Goal: Task Accomplishment & Management: Complete application form

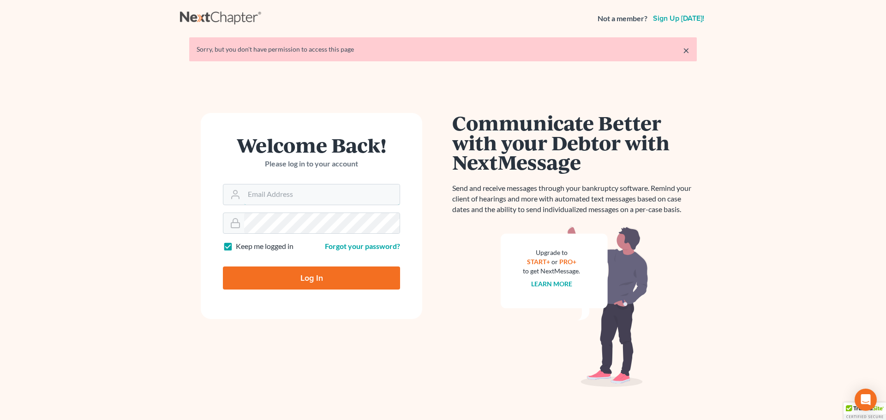
type input "[EMAIL_ADDRESS][DOMAIN_NAME]"
click at [313, 279] on input "Log In" at bounding box center [311, 278] width 177 height 23
type input "Thinking..."
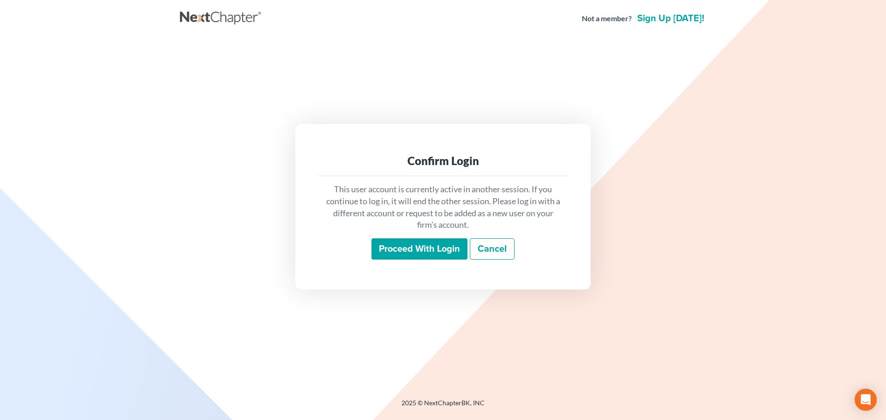
click at [422, 259] on input "Proceed with login" at bounding box center [419, 249] width 96 height 21
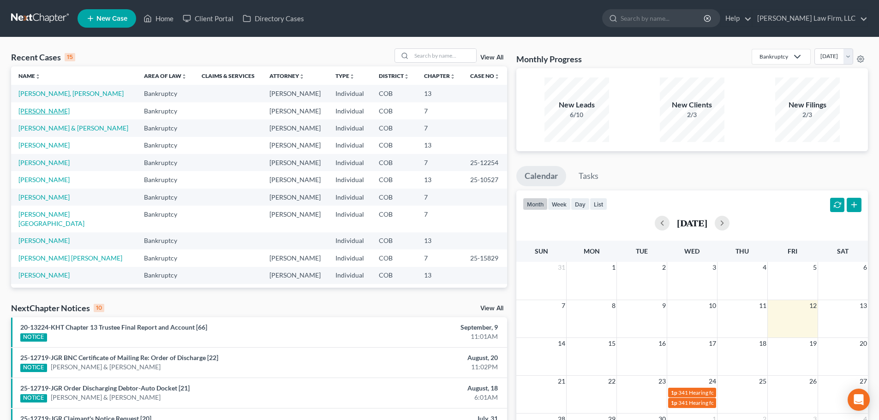
click at [66, 114] on td "[PERSON_NAME]" at bounding box center [74, 110] width 126 height 17
click at [70, 110] on link "Acevedo-Walker, Lizeth" at bounding box center [43, 111] width 51 height 8
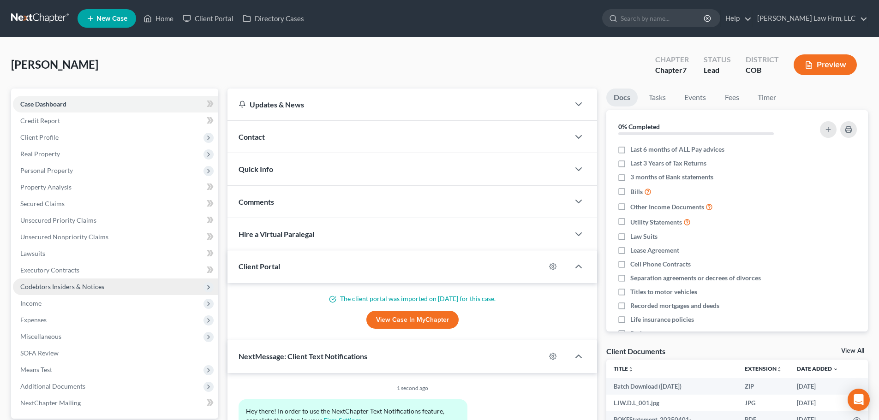
scroll to position [46, 0]
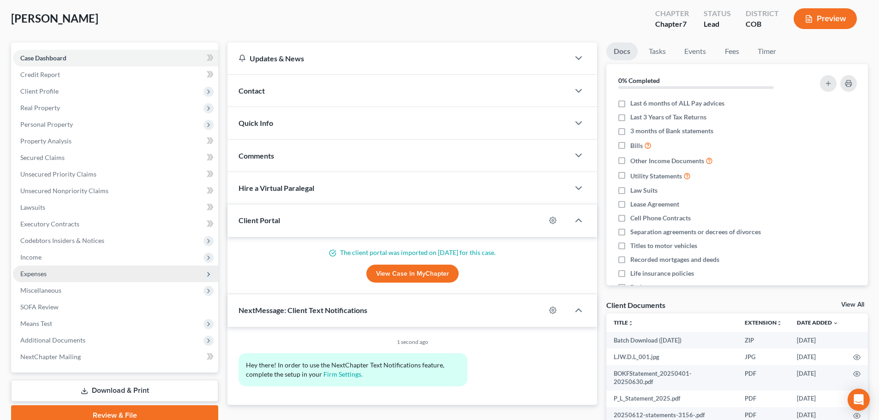
click at [54, 273] on span "Expenses" at bounding box center [115, 274] width 205 height 17
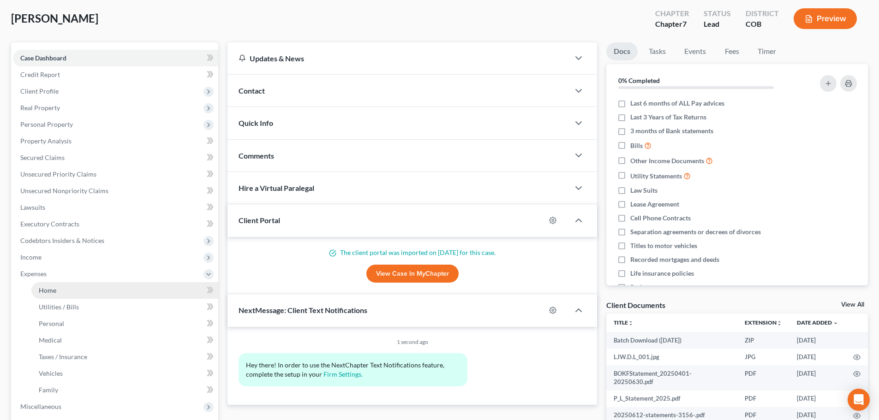
click at [60, 291] on link "Home" at bounding box center [124, 290] width 187 height 17
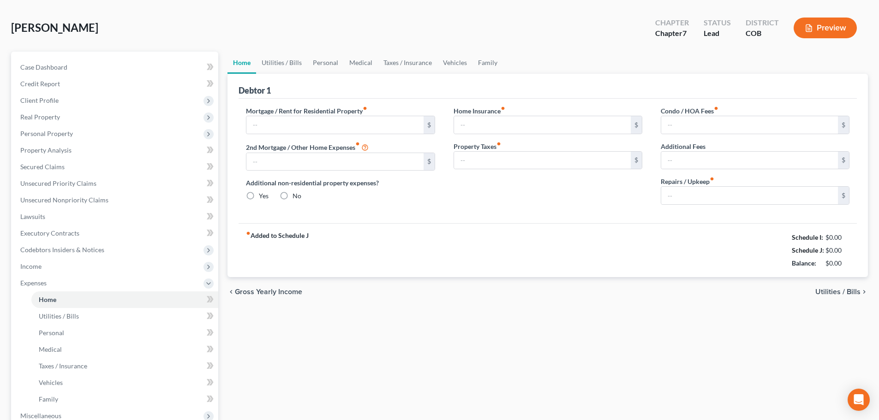
type input "1,545.00"
type input "0.00"
radio input "true"
type input "7.75"
type input "0.00"
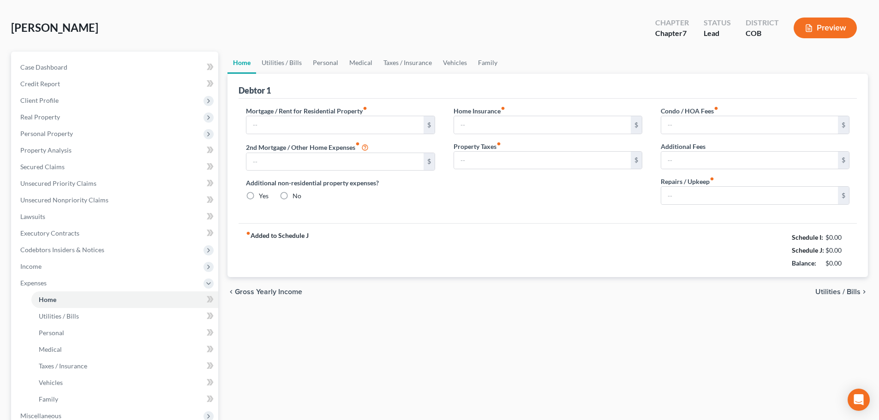
type input "0.00"
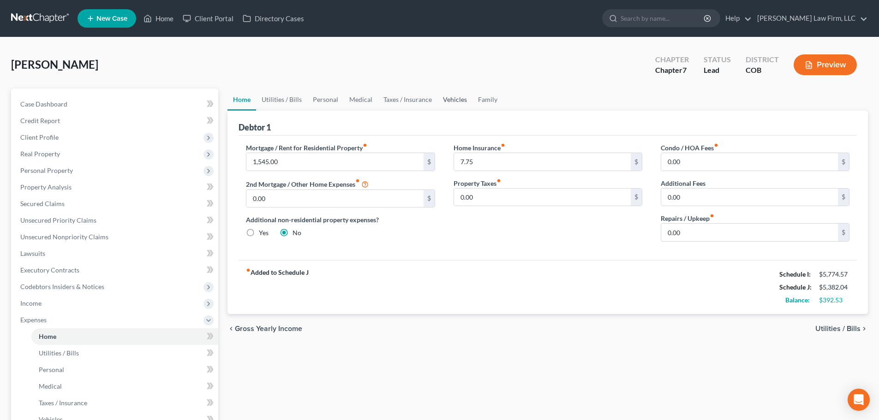
click at [443, 96] on link "Vehicles" at bounding box center [454, 100] width 35 height 22
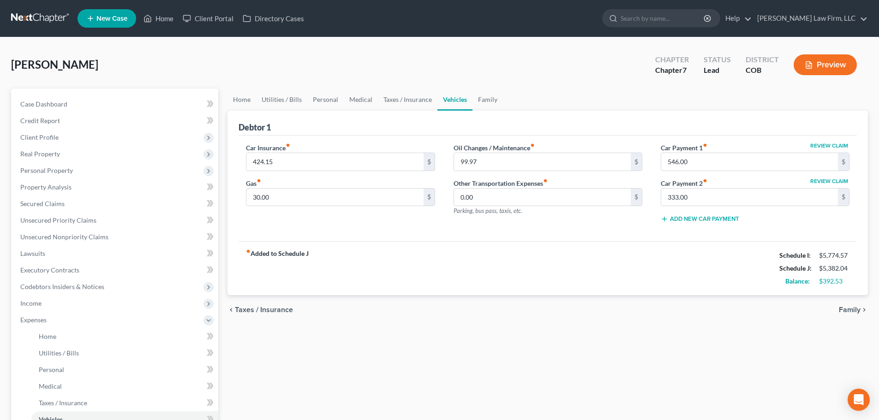
click at [386, 226] on div "Car Insurance fiber_manual_record 424.15 $ Gas fiber_manual_record 30.00 $" at bounding box center [340, 187] width 207 height 88
click at [382, 197] on input "30.00" at bounding box center [334, 198] width 177 height 18
type input "150"
type input "25"
click at [569, 327] on div "Home Utilities / Bills Personal Medical Taxes / Insurance Vehicles Family Debto…" at bounding box center [548, 339] width 650 height 500
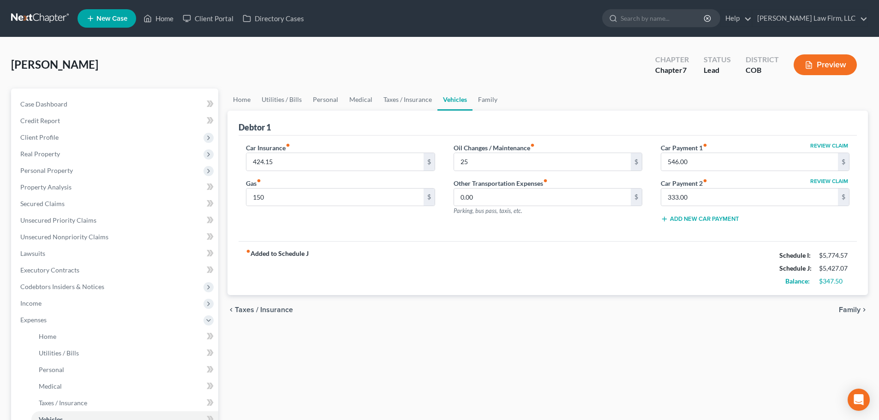
click at [324, 336] on div "Home Utilities / Bills Personal Medical Taxes / Insurance Vehicles Family Debto…" at bounding box center [548, 339] width 650 height 500
click at [390, 118] on div "Debtor 1" at bounding box center [548, 123] width 618 height 25
click at [711, 155] on input "546.00" at bounding box center [749, 162] width 177 height 18
click at [708, 155] on input "546.00" at bounding box center [749, 162] width 177 height 18
type input "546.66"
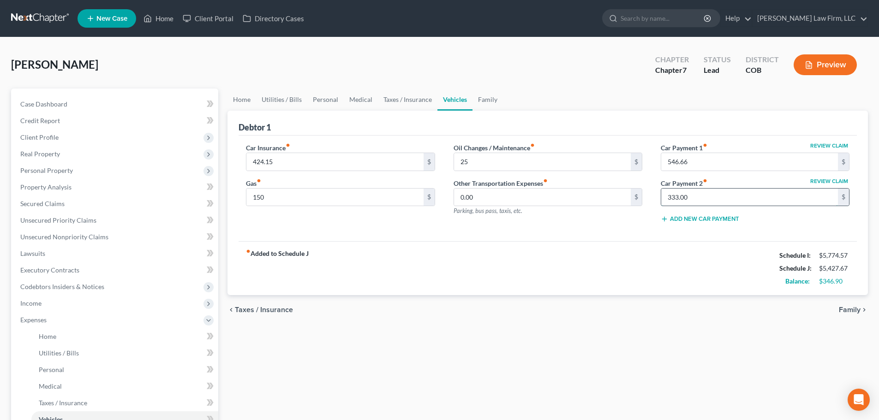
click at [712, 201] on input "333.00" at bounding box center [749, 198] width 177 height 18
click at [712, 196] on input "333.00" at bounding box center [749, 198] width 177 height 18
type input "333.30"
click at [612, 336] on div "Home Utilities / Bills Personal Medical Taxes / Insurance Vehicles Family Debto…" at bounding box center [548, 339] width 650 height 500
click at [376, 281] on div "fiber_manual_record Added to Schedule J Schedule I: $5,774.57 Schedule J: $5,42…" at bounding box center [548, 268] width 618 height 54
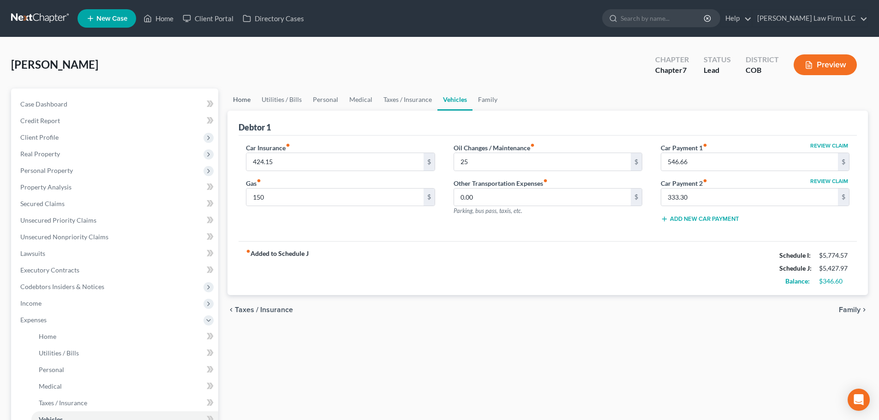
click at [244, 100] on link "Home" at bounding box center [241, 100] width 29 height 22
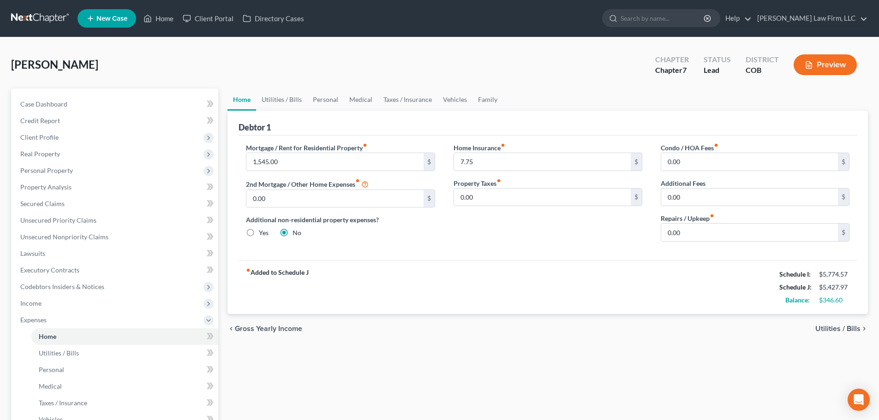
click at [289, 114] on div "Debtor 1" at bounding box center [548, 123] width 618 height 25
click at [293, 101] on link "Utilities / Bills" at bounding box center [281, 100] width 51 height 22
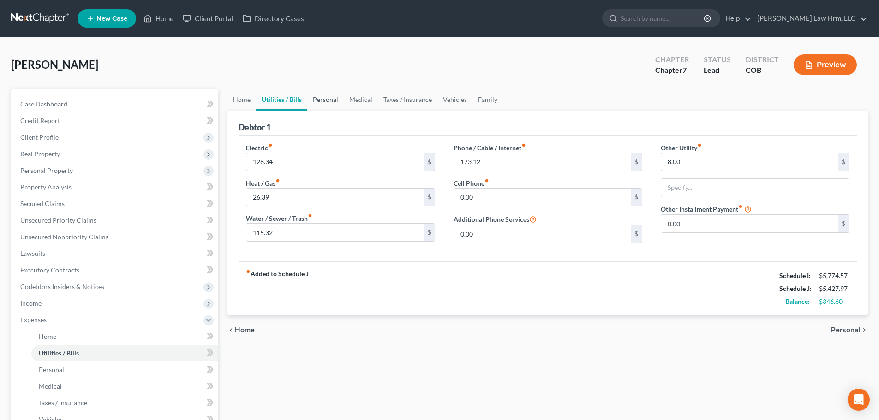
click at [315, 98] on link "Personal" at bounding box center [325, 100] width 36 height 22
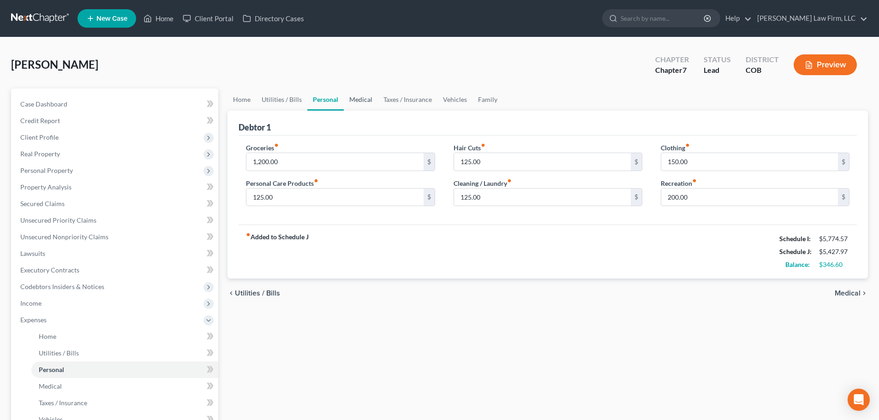
click at [347, 109] on link "Medical" at bounding box center [361, 100] width 34 height 22
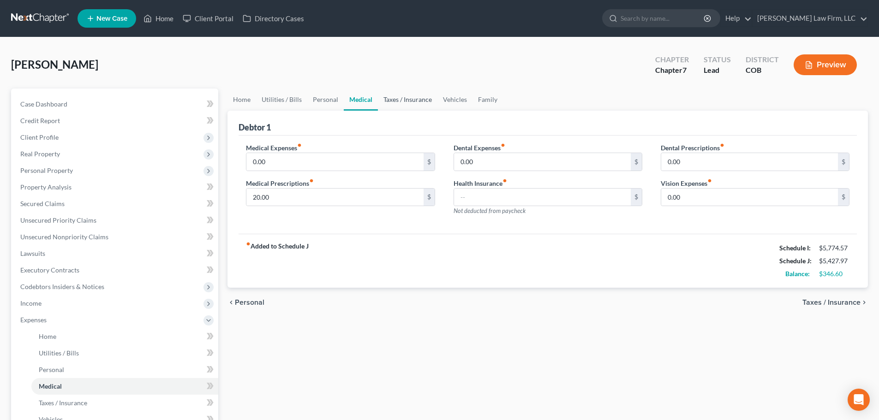
click at [384, 98] on link "Taxes / Insurance" at bounding box center [408, 100] width 60 height 22
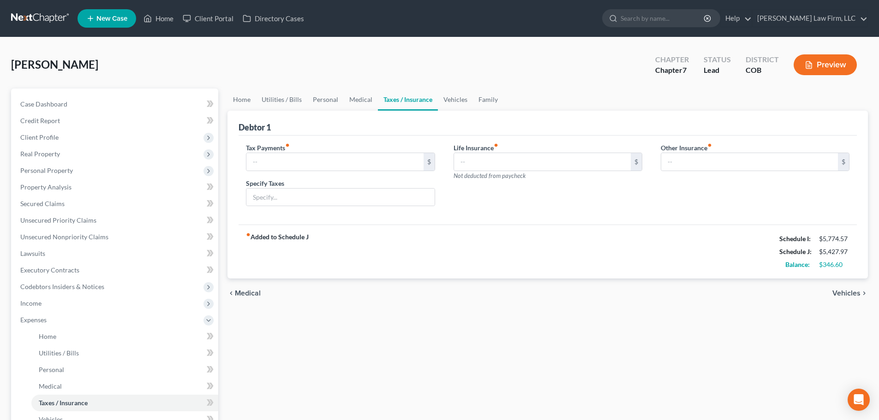
click at [413, 96] on link "Taxes / Insurance" at bounding box center [408, 100] width 60 height 22
click at [444, 102] on link "Vehicles" at bounding box center [455, 100] width 35 height 22
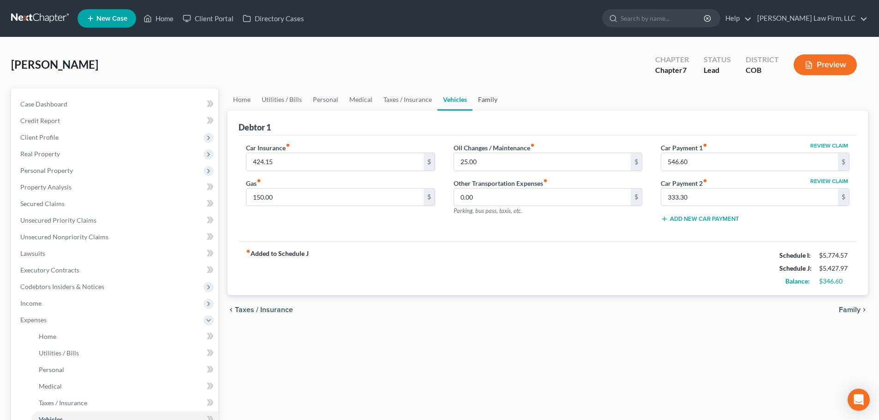
click at [485, 108] on link "Family" at bounding box center [488, 100] width 30 height 22
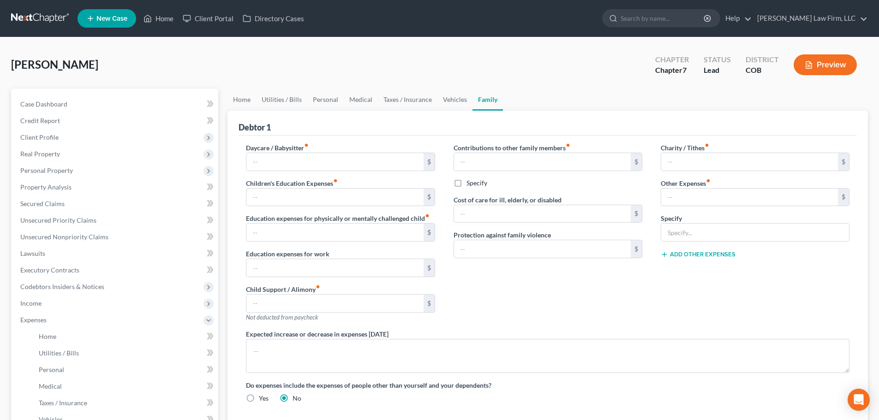
drag, startPoint x: 378, startPoint y: 76, endPoint x: 371, endPoint y: 78, distance: 6.9
click at [378, 76] on div "Acevedo-Walker, Lizeth Upgraded Chapter Chapter 7 Status Lead District COB Prev…" at bounding box center [439, 68] width 857 height 40
click at [321, 93] on link "Personal" at bounding box center [325, 100] width 36 height 22
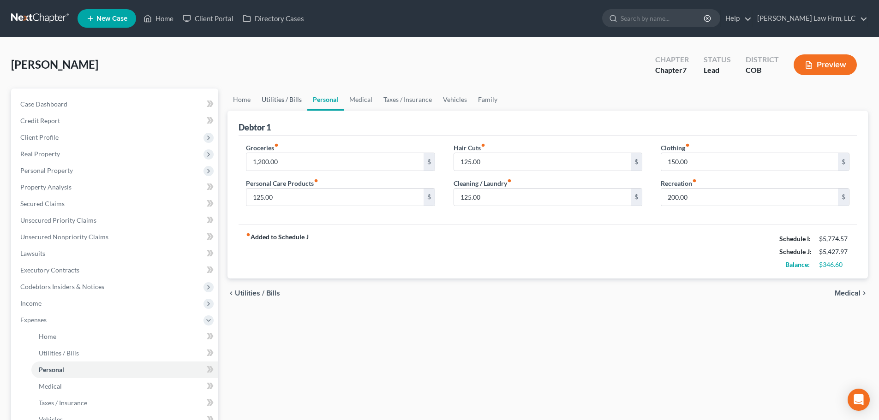
click at [257, 107] on link "Utilities / Bills" at bounding box center [281, 100] width 51 height 22
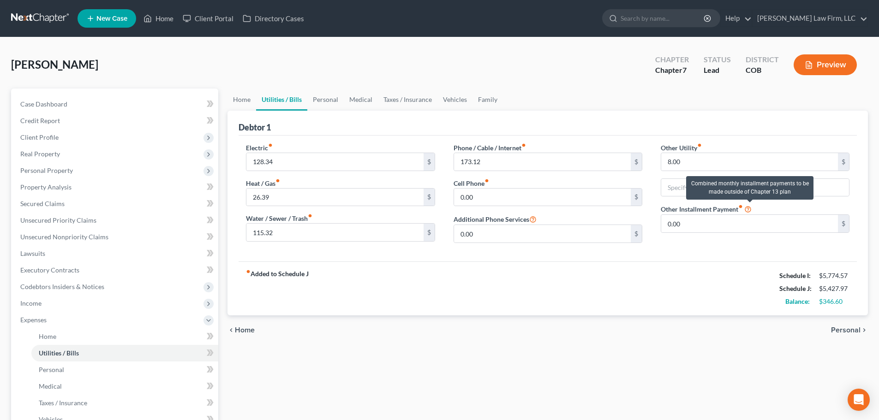
click at [748, 209] on icon at bounding box center [747, 208] width 7 height 9
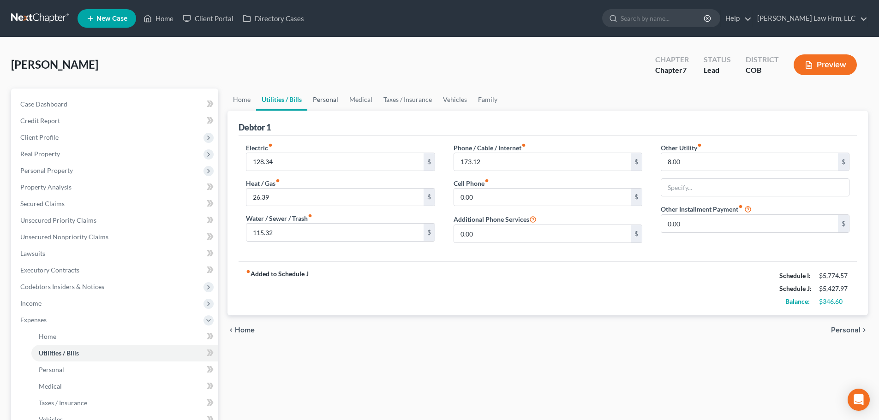
click at [312, 103] on link "Personal" at bounding box center [325, 100] width 36 height 22
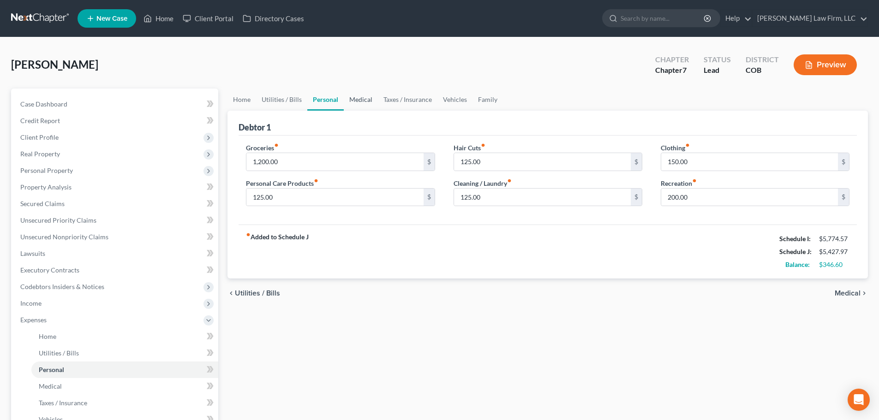
click at [374, 95] on link "Medical" at bounding box center [361, 100] width 34 height 22
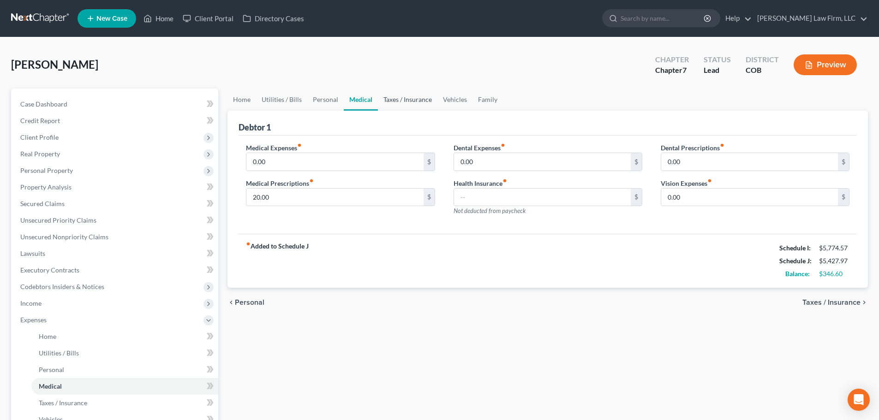
click at [404, 97] on link "Taxes / Insurance" at bounding box center [408, 100] width 60 height 22
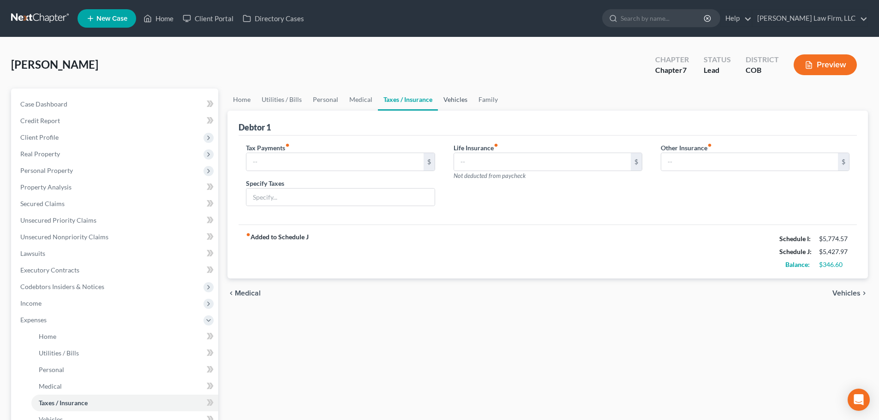
click at [459, 100] on link "Vehicles" at bounding box center [455, 100] width 35 height 22
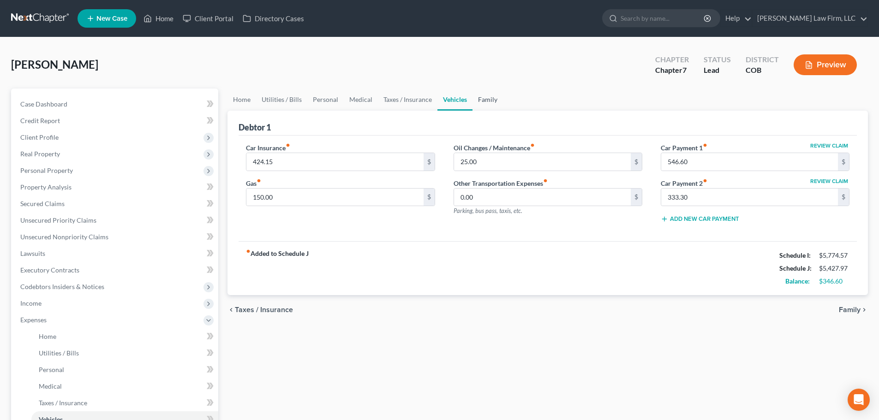
click at [480, 99] on link "Family" at bounding box center [488, 100] width 30 height 22
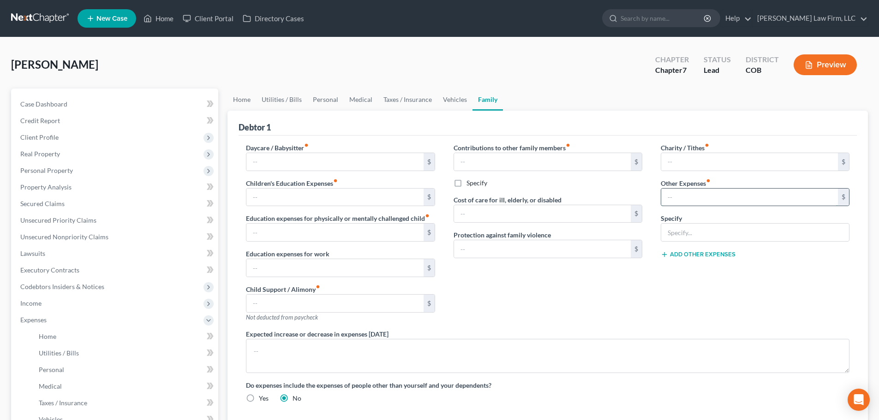
click at [720, 191] on input "text" at bounding box center [749, 198] width 177 height 18
click at [665, 235] on input "text" at bounding box center [755, 233] width 188 height 18
click at [356, 246] on div "Daycare / Babysitter fiber_manual_record $ Children's Education Expenses fiber_…" at bounding box center [340, 236] width 207 height 186
drag, startPoint x: 707, startPoint y: 226, endPoint x: 651, endPoint y: 229, distance: 55.9
click at [652, 229] on div "Charity / Tithes fiber_manual_record $ Other Expenses fiber_manual_record $ Spe…" at bounding box center [755, 236] width 207 height 186
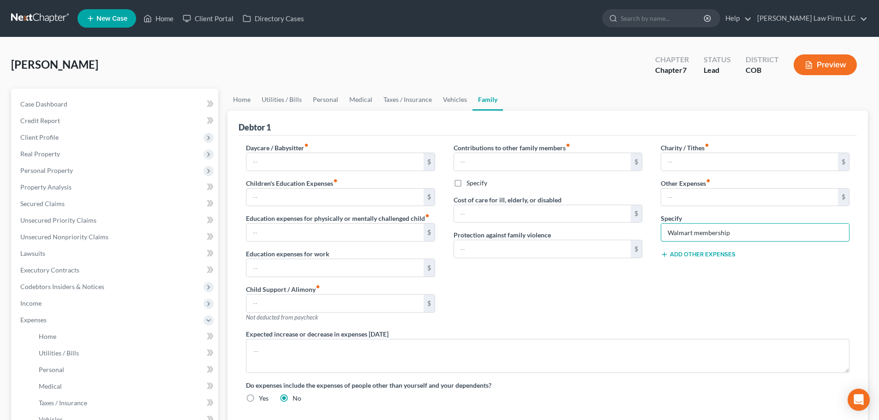
type input "Walmart membership"
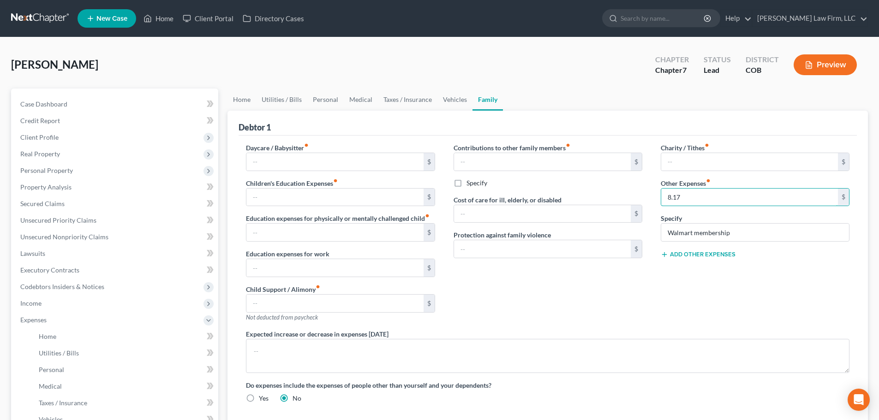
type input "8.17"
click at [715, 254] on button "Add Other Expenses" at bounding box center [698, 254] width 75 height 7
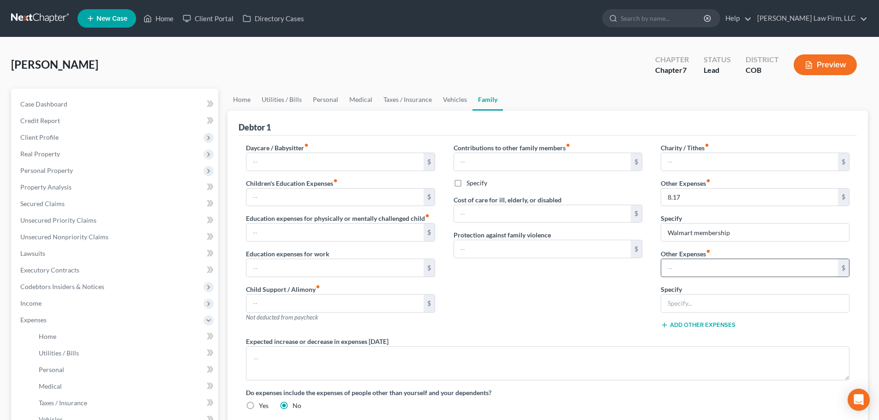
click at [681, 271] on input "text" at bounding box center [749, 268] width 177 height 18
type input "9.17"
type input "Sam's Club membership"
click at [369, 179] on div "Children's Education Expenses fiber_manual_record $" at bounding box center [340, 193] width 189 height 28
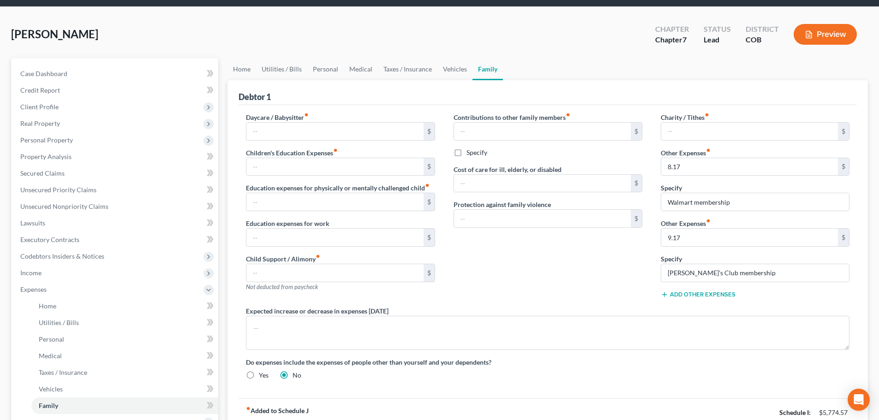
scroll to position [46, 0]
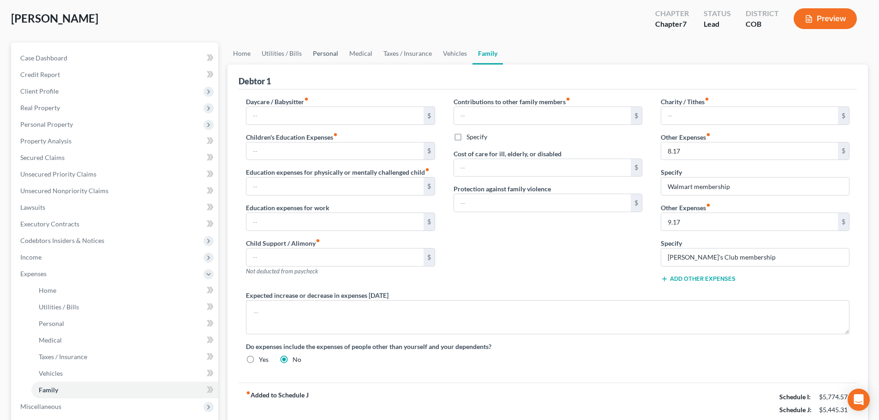
click at [325, 52] on link "Personal" at bounding box center [325, 53] width 36 height 22
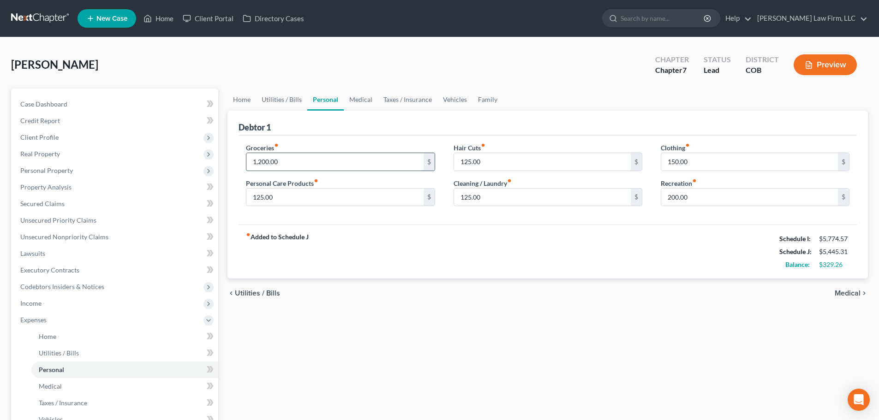
click at [266, 161] on input "1,200.00" at bounding box center [334, 162] width 177 height 18
click at [390, 300] on div "chevron_left Utilities / Bills Medical chevron_right" at bounding box center [547, 294] width 640 height 30
click at [329, 159] on input "1,425" at bounding box center [334, 162] width 177 height 18
type input "1,300"
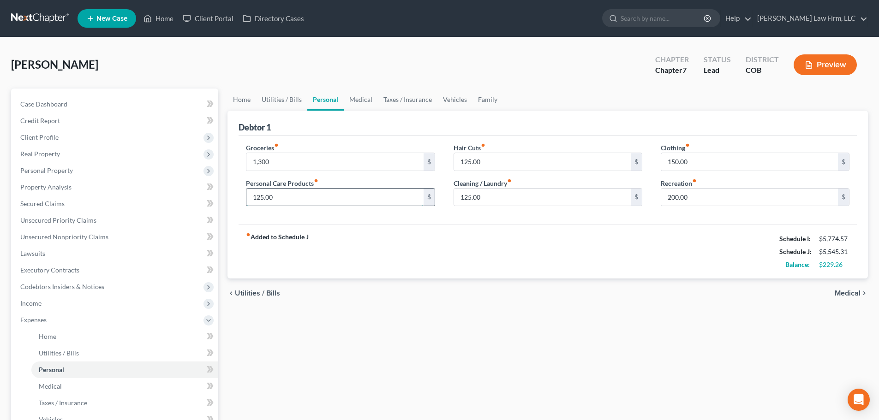
click at [304, 202] on input "125.00" at bounding box center [334, 198] width 177 height 18
type input "325"
drag, startPoint x: 359, startPoint y: 397, endPoint x: 360, endPoint y: 384, distance: 12.5
click at [359, 389] on div "Home Utilities / Bills Personal Medical Taxes / Insurance Vehicles Family Debto…" at bounding box center [548, 339] width 650 height 500
click at [356, 80] on div "Acevedo-Walker, Lizeth Upgraded Chapter Chapter 7 Status Lead District COB Prev…" at bounding box center [439, 68] width 857 height 40
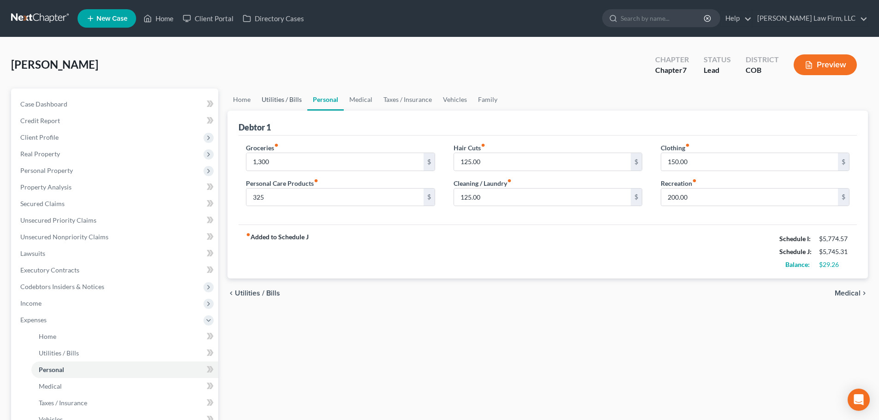
click at [283, 100] on link "Utilities / Bills" at bounding box center [281, 100] width 51 height 22
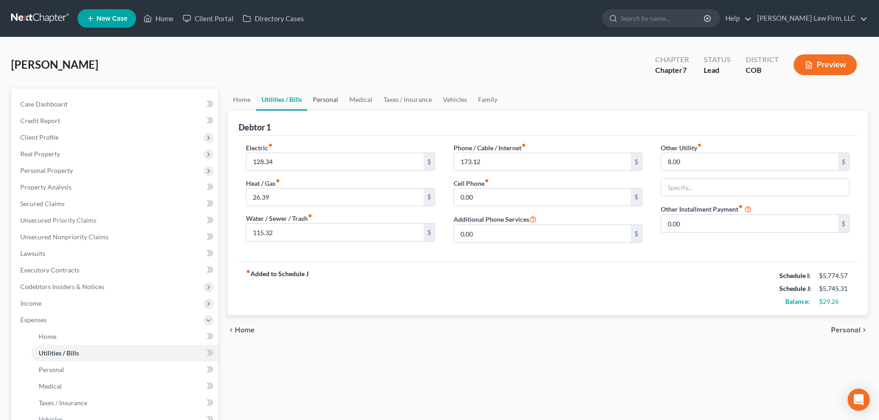
click at [335, 94] on link "Personal" at bounding box center [325, 100] width 36 height 22
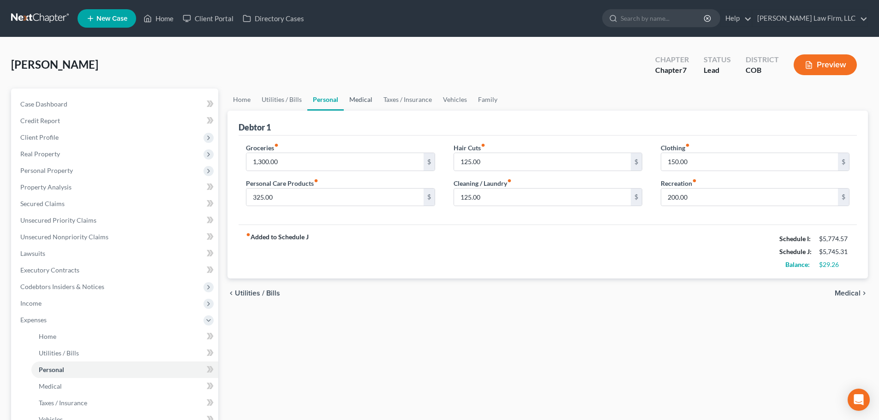
click at [354, 97] on link "Medical" at bounding box center [361, 100] width 34 height 22
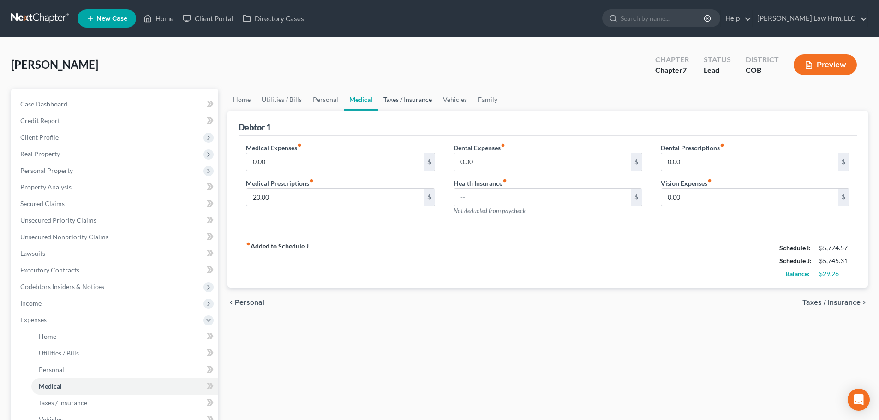
click at [429, 99] on link "Taxes / Insurance" at bounding box center [408, 100] width 60 height 22
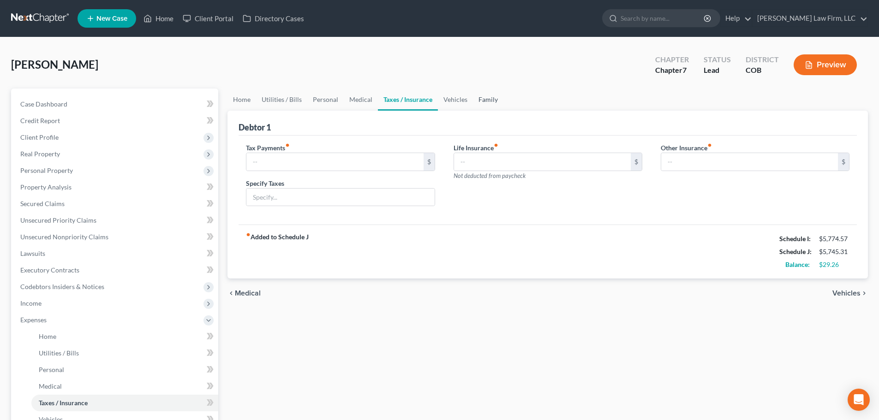
click at [473, 96] on link "Family" at bounding box center [488, 100] width 30 height 22
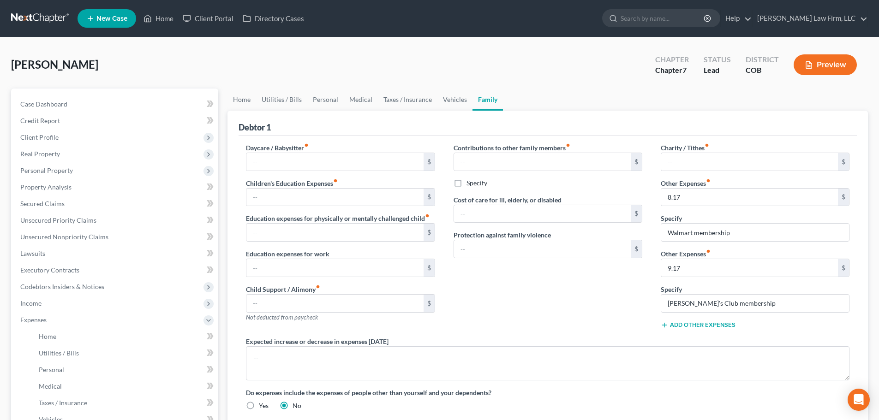
click at [672, 322] on button "Add Other Expenses" at bounding box center [698, 325] width 75 height 7
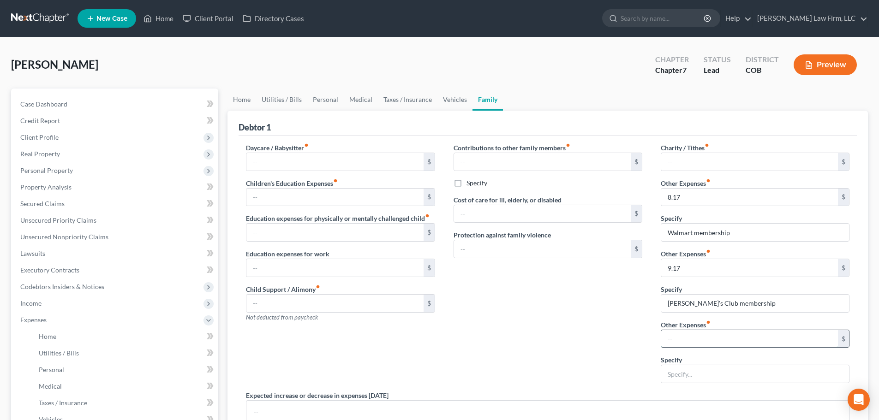
click at [676, 336] on input "text" at bounding box center [749, 339] width 177 height 18
type input "94.36"
type input "Home Security"
click at [547, 290] on div "Contributions to other family members fiber_manual_record $ Specify Cost of car…" at bounding box center [547, 267] width 207 height 248
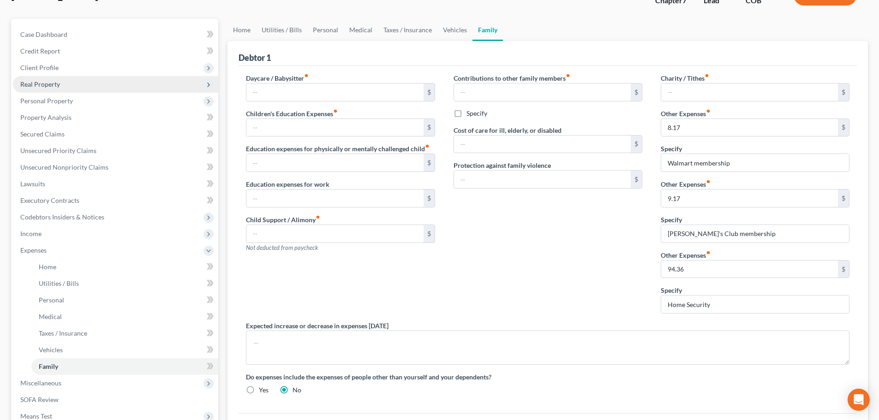
scroll to position [46, 0]
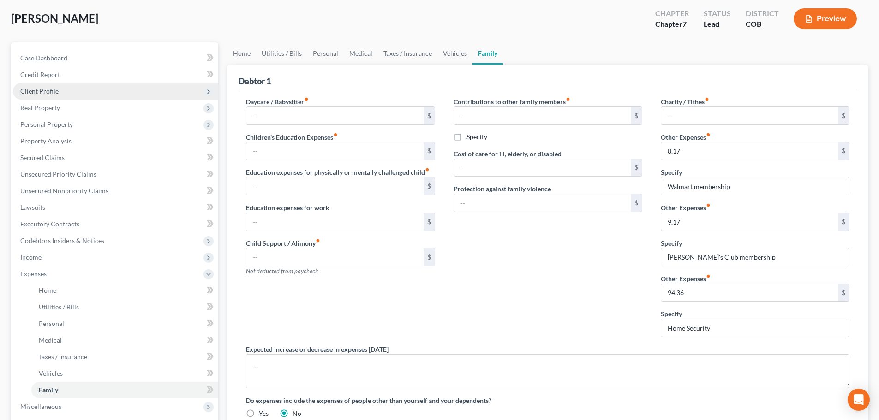
click at [64, 89] on span "Client Profile" at bounding box center [115, 91] width 205 height 17
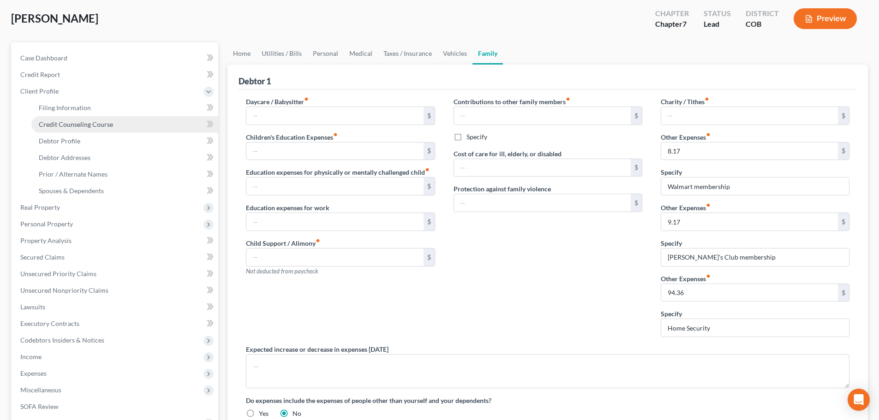
click at [68, 123] on span "Credit Counseling Course" at bounding box center [76, 124] width 74 height 8
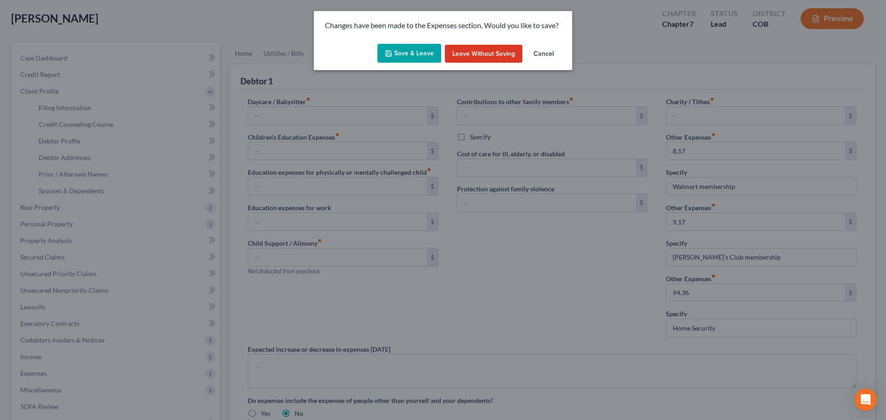
click at [413, 42] on div "Save & Leave Leave without Saving Cancel" at bounding box center [443, 55] width 258 height 30
click at [406, 52] on button "Save & Leave" at bounding box center [409, 53] width 64 height 19
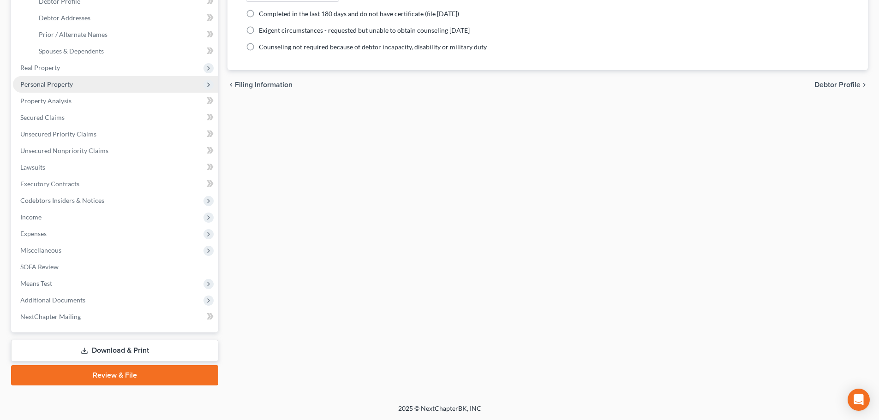
scroll to position [186, 0]
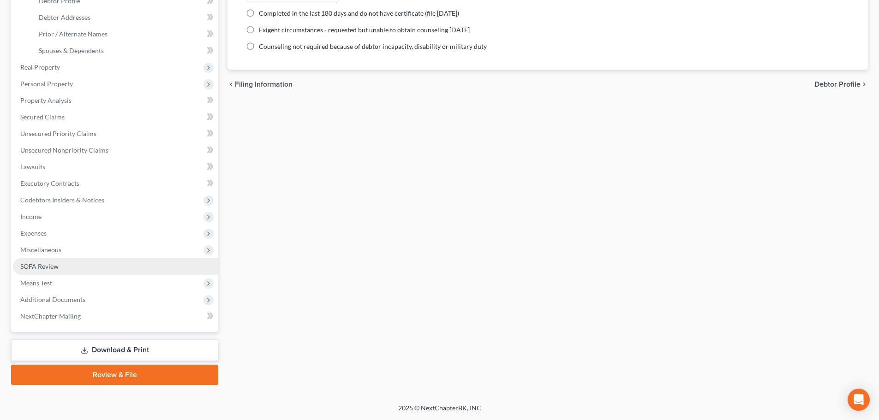
click at [79, 265] on link "SOFA Review" at bounding box center [115, 266] width 205 height 17
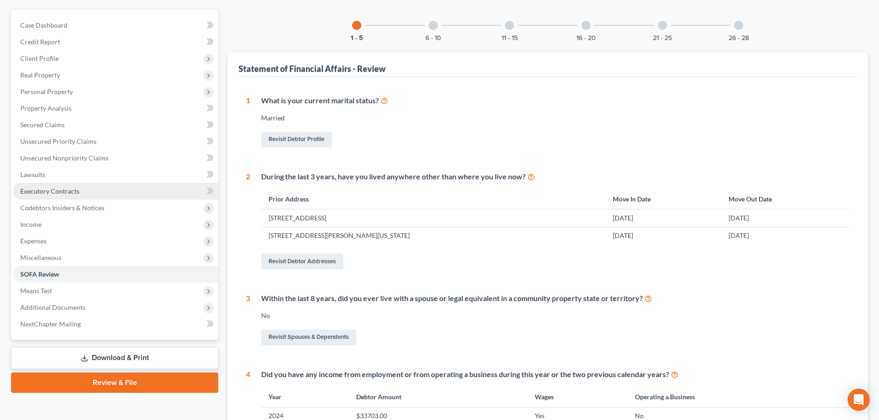
scroll to position [92, 0]
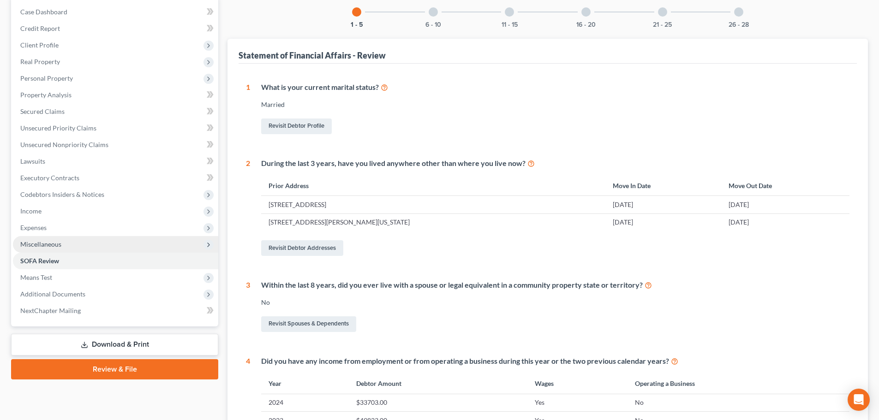
click at [81, 246] on span "Miscellaneous" at bounding box center [115, 244] width 205 height 17
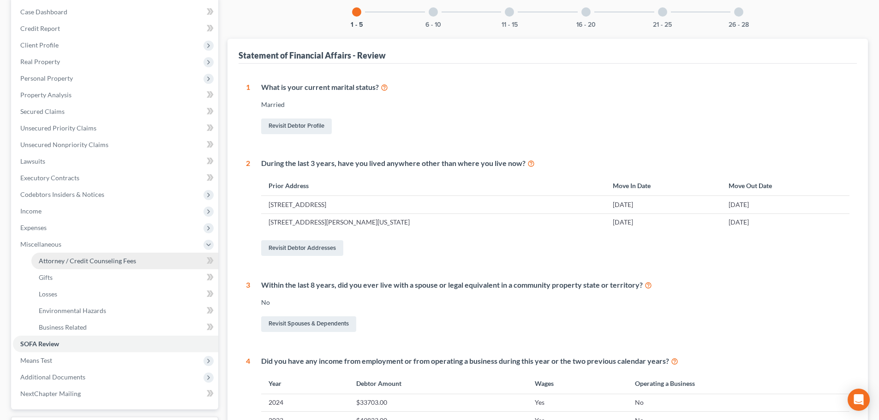
click at [78, 260] on span "Attorney / Credit Counseling Fees" at bounding box center [87, 261] width 97 height 8
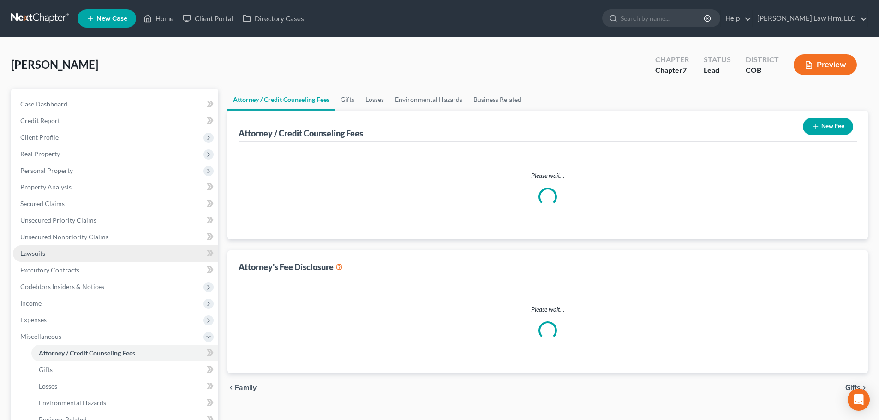
select select "0"
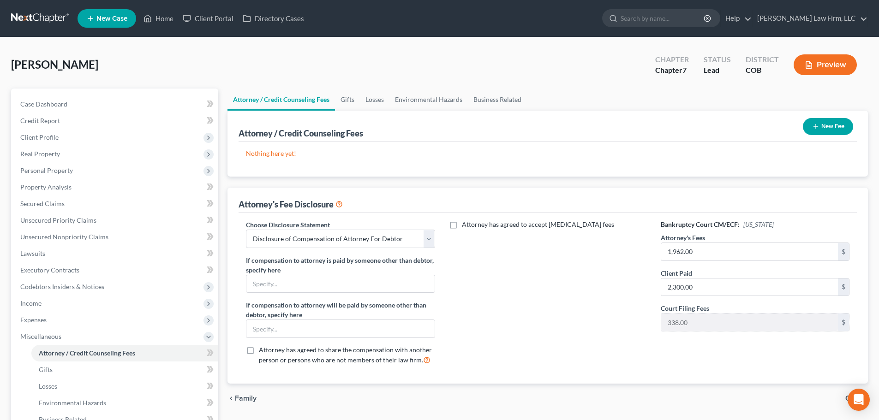
click at [814, 126] on line "button" at bounding box center [816, 126] width 4 height 0
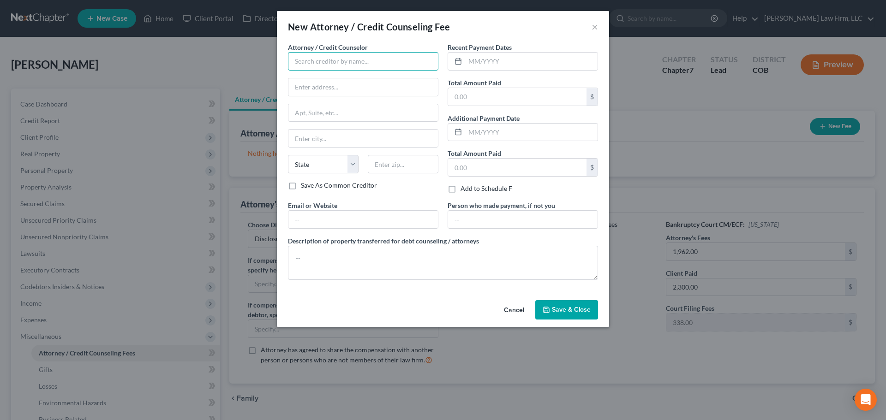
click at [321, 64] on input "text" at bounding box center [363, 61] width 150 height 18
type input "Curtis Law Firm, LLC"
type input "10333 E Dry Creek Rd"
type input "Suite 210"
type input "Englewood"
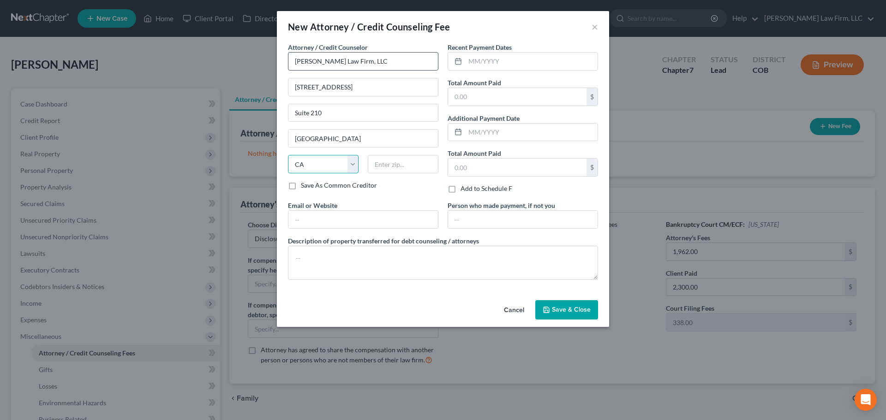
select select "5"
type input "80112"
click at [332, 221] on input "text" at bounding box center [363, 220] width 150 height 18
type input "dvolk@cmcurtislaw.com"
click at [509, 59] on input "text" at bounding box center [531, 62] width 132 height 18
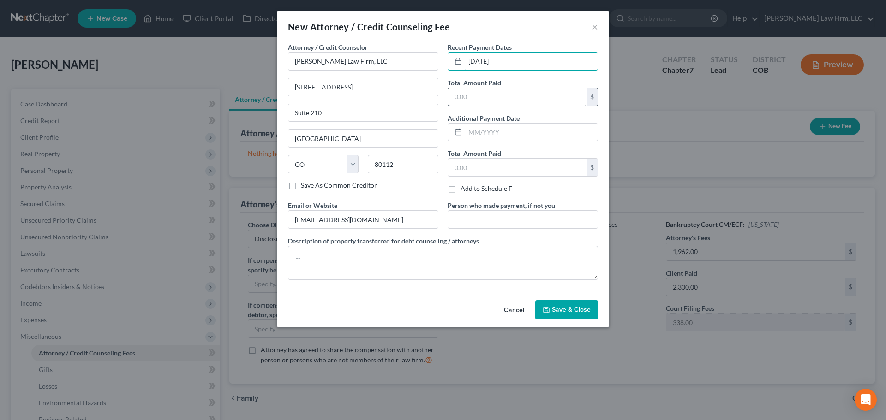
type input "07/31/2025"
click at [469, 90] on input "text" at bounding box center [517, 97] width 138 height 18
type input "1,300"
click at [482, 162] on input "text" at bounding box center [517, 168] width 138 height 18
type input "1"
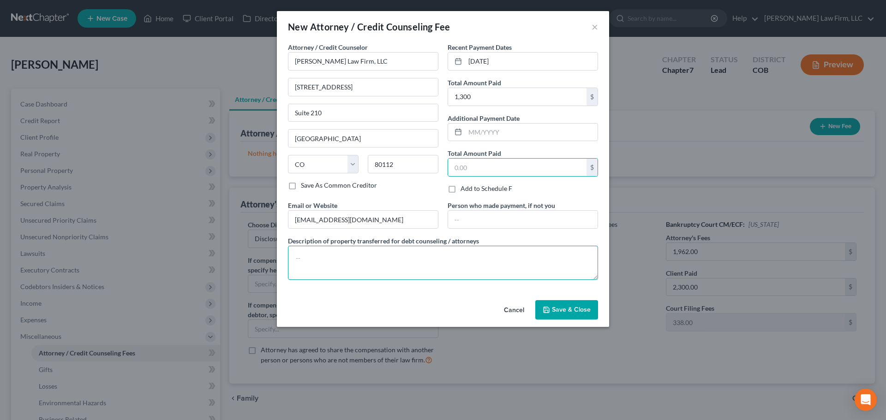
drag, startPoint x: 369, startPoint y: 251, endPoint x: 371, endPoint y: 256, distance: 5.0
click at [369, 252] on textarea at bounding box center [443, 263] width 310 height 34
type textarea "M"
type textarea "Flat Fee for Bankruptcy filing"
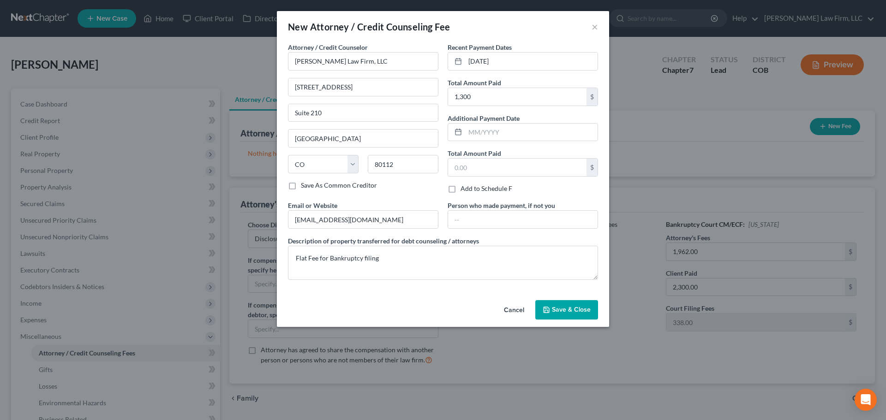
click at [557, 306] on span "Save & Close" at bounding box center [571, 310] width 39 height 8
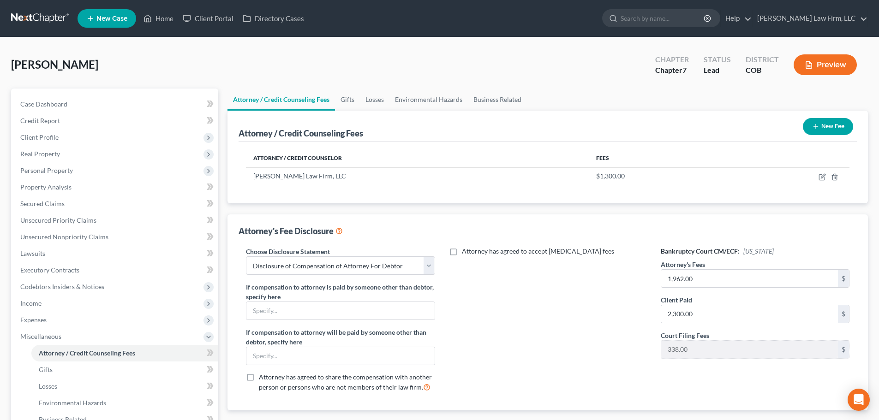
click at [832, 122] on button "New Fee" at bounding box center [828, 126] width 50 height 17
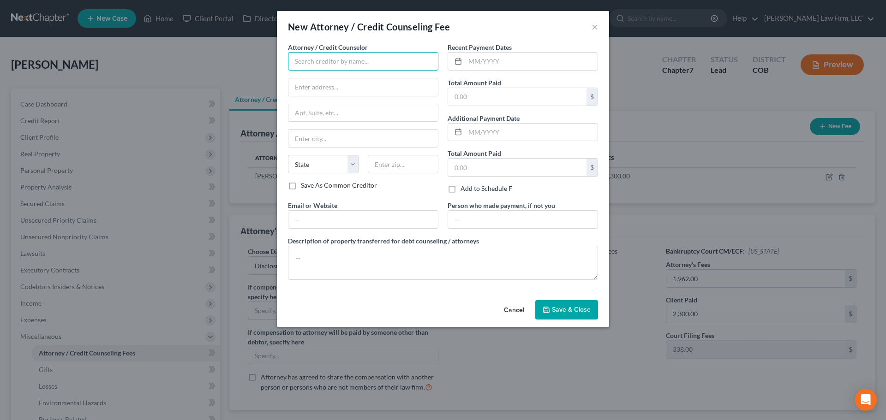
click at [316, 59] on input "text" at bounding box center [363, 61] width 150 height 18
type input "m"
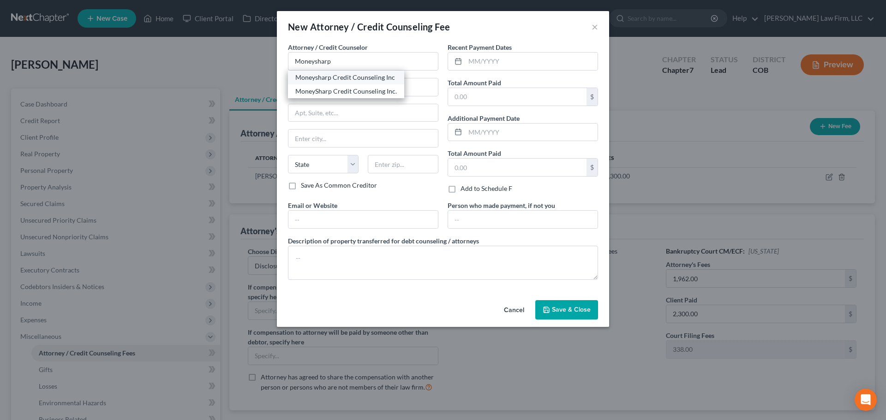
click at [322, 80] on div "Moneysharp Credit Counseling Inc" at bounding box center [346, 77] width 102 height 9
type input "Moneysharp Credit Counseling Inc"
type input "203 N. LaSalle"
type input "Suite 2100"
type input "Chicago"
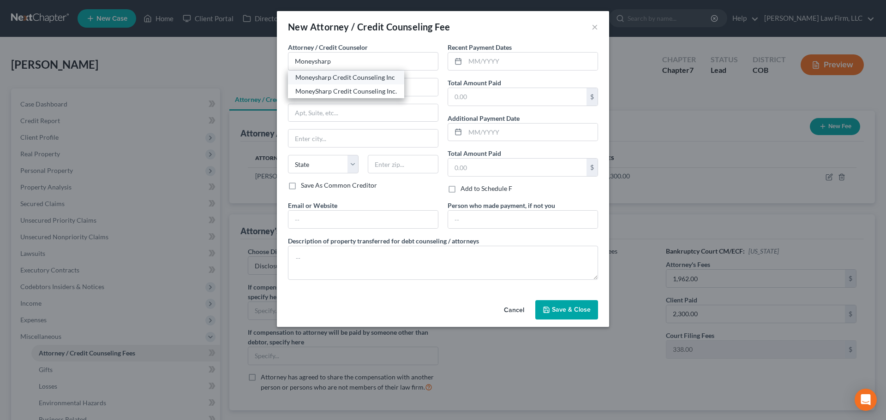
select select "14"
type input "60601"
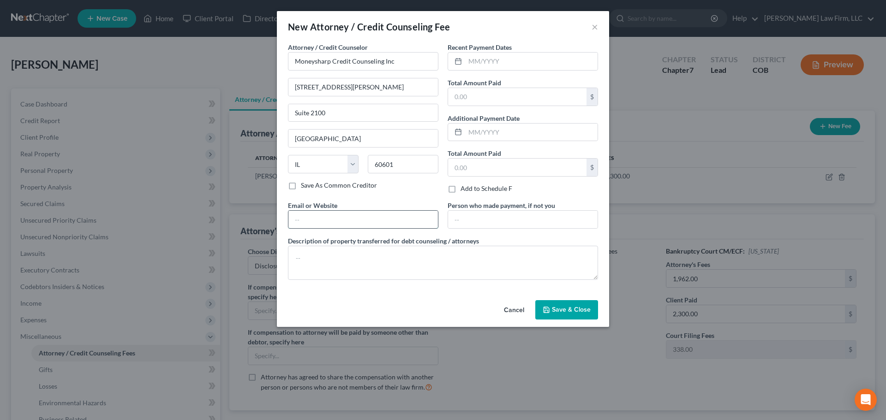
click at [343, 219] on input "text" at bounding box center [363, 220] width 150 height 18
type input "moneysharp.org"
click at [483, 62] on input "text" at bounding box center [531, 62] width 132 height 18
type input "08/2025"
type input "12"
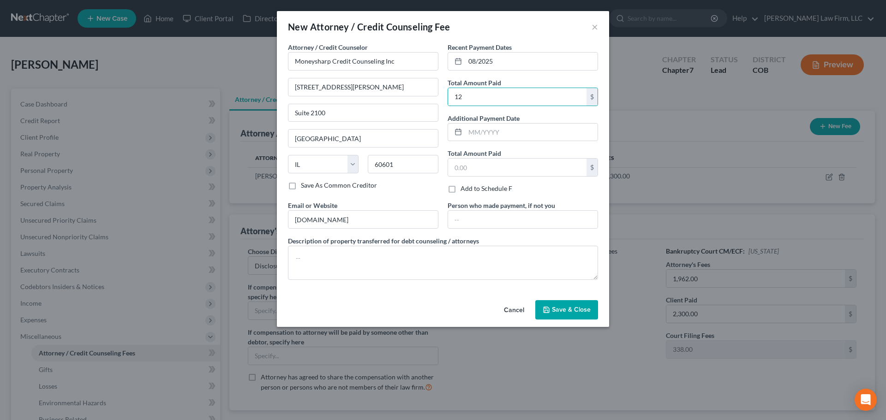
click at [567, 312] on span "Save & Close" at bounding box center [571, 310] width 39 height 8
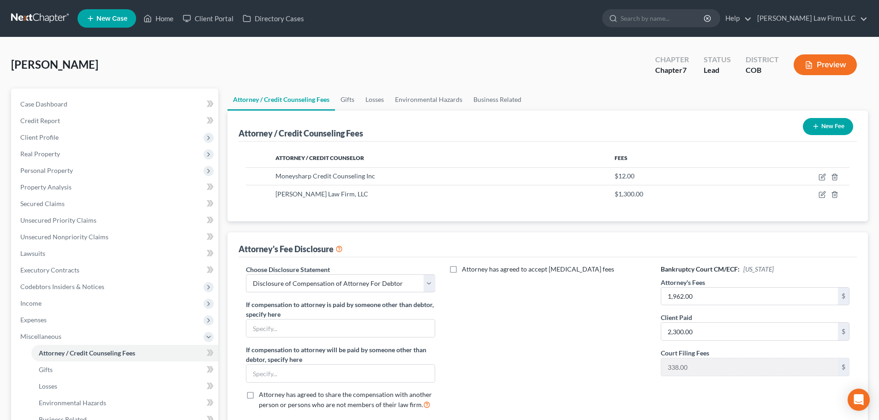
click at [829, 61] on button "Preview" at bounding box center [825, 64] width 63 height 21
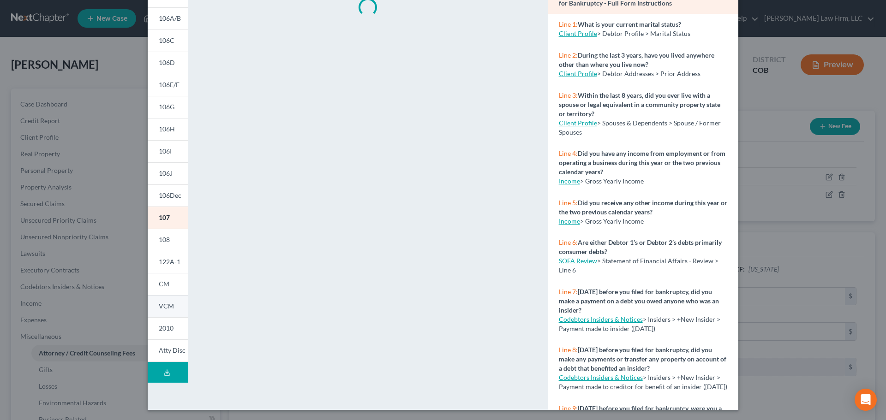
scroll to position [91, 0]
click at [155, 372] on button "Download Draft" at bounding box center [168, 371] width 41 height 21
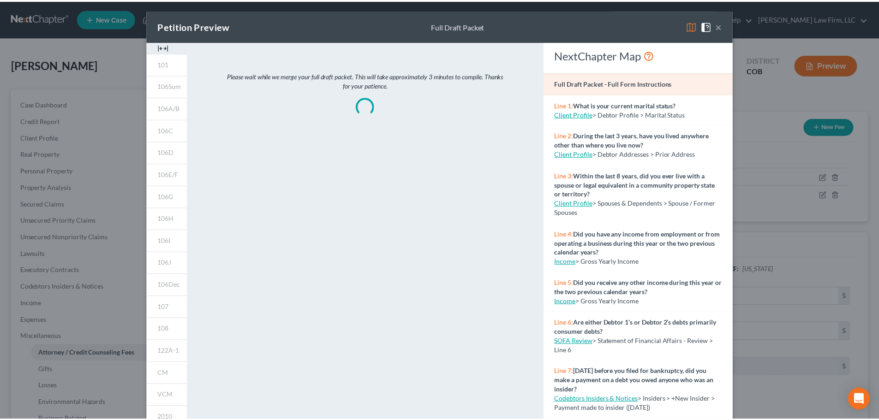
scroll to position [0, 0]
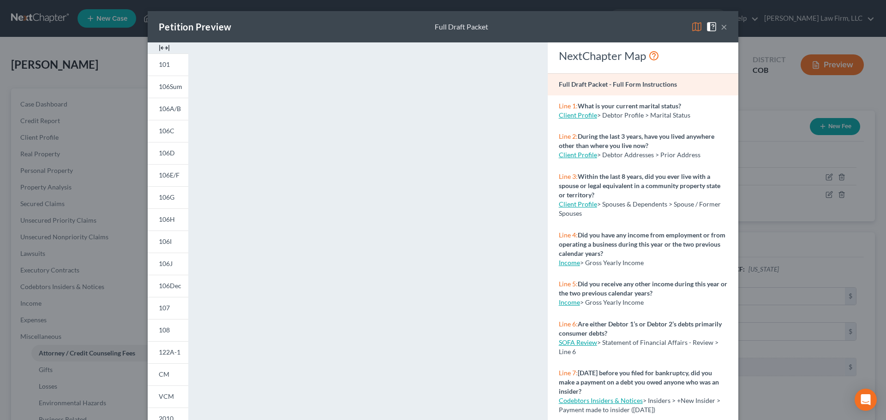
click at [721, 26] on button "×" at bounding box center [724, 26] width 6 height 11
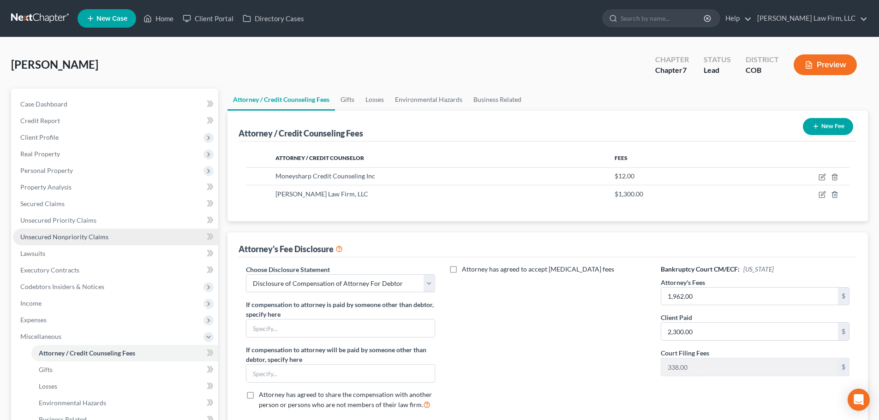
click at [87, 236] on span "Unsecured Nonpriority Claims" at bounding box center [64, 237] width 88 height 8
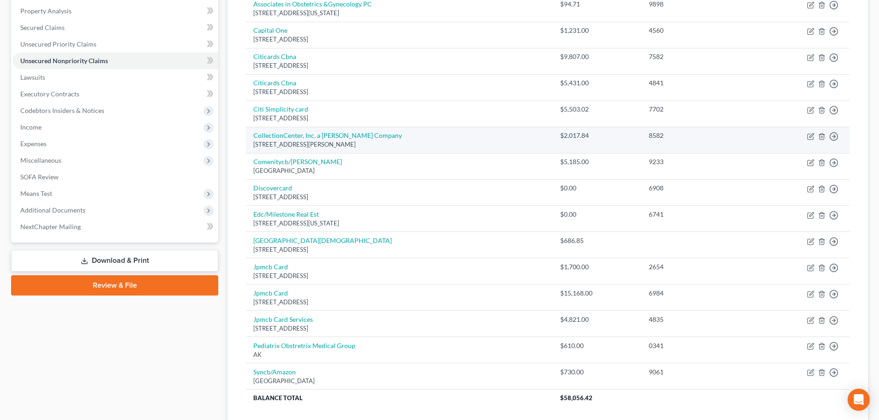
scroll to position [185, 0]
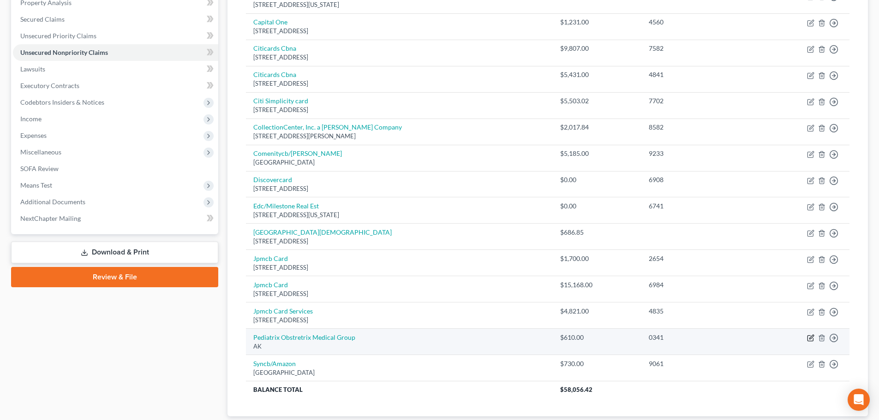
click at [810, 341] on icon "button" at bounding box center [810, 338] width 7 height 7
select select "1"
select select "2"
select select "0"
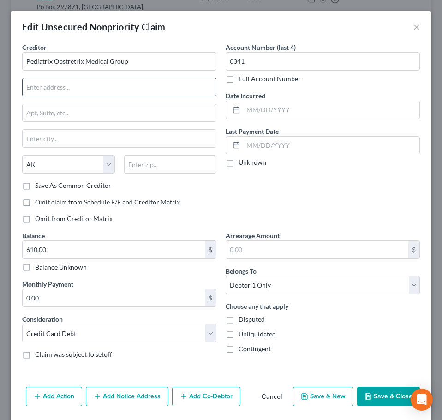
click at [87, 81] on input "text" at bounding box center [119, 87] width 193 height 18
type input "PO Box 277279"
type input "Atlanta"
select select "10"
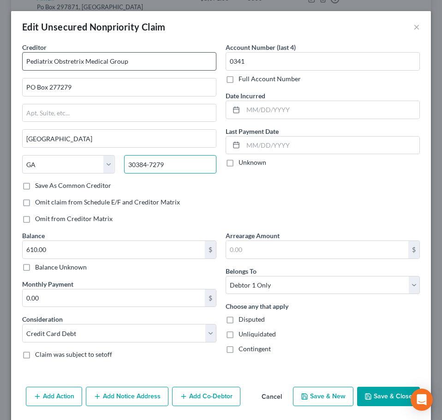
type input "30384-7279"
click at [118, 56] on input "Pediatrix Obstretrix Medical Group" at bounding box center [119, 61] width 194 height 18
click at [53, 61] on input "Pediatrix Obstretrix Medical Group" at bounding box center [119, 61] width 194 height 18
type input "Pediatrix-Obstretrix Medical Group"
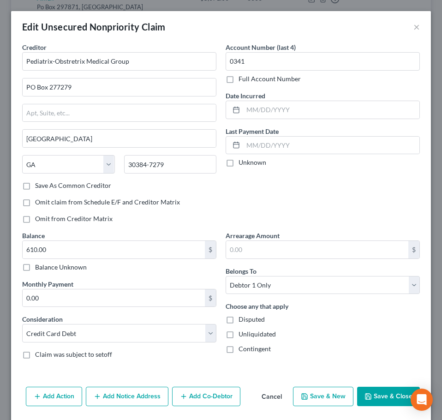
click at [379, 399] on button "Save & Close" at bounding box center [388, 396] width 63 height 19
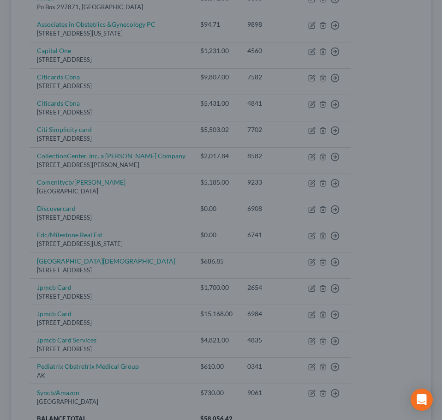
type input "0"
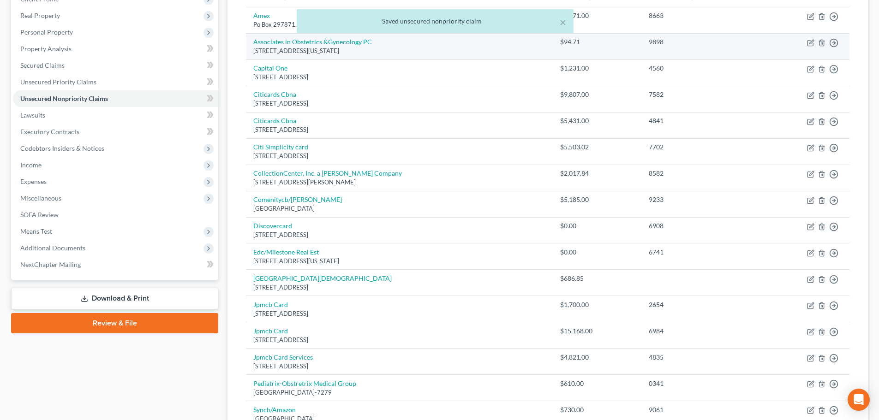
scroll to position [0, 0]
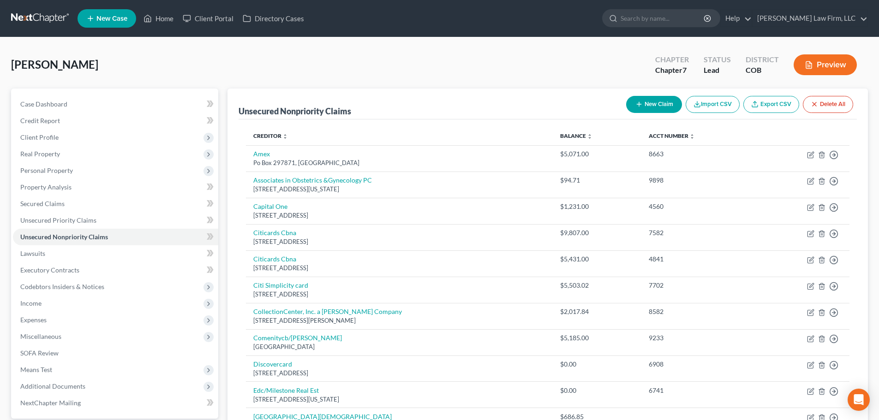
click at [826, 66] on button "Preview" at bounding box center [825, 64] width 63 height 21
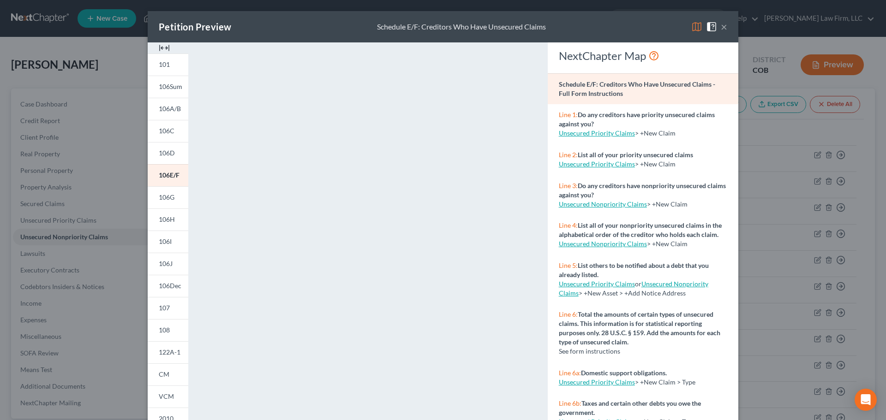
click at [753, 117] on div "Petition Preview Schedule E/F: Creditors Who Have Unsecured Claims × 101 106Sum…" at bounding box center [443, 210] width 886 height 420
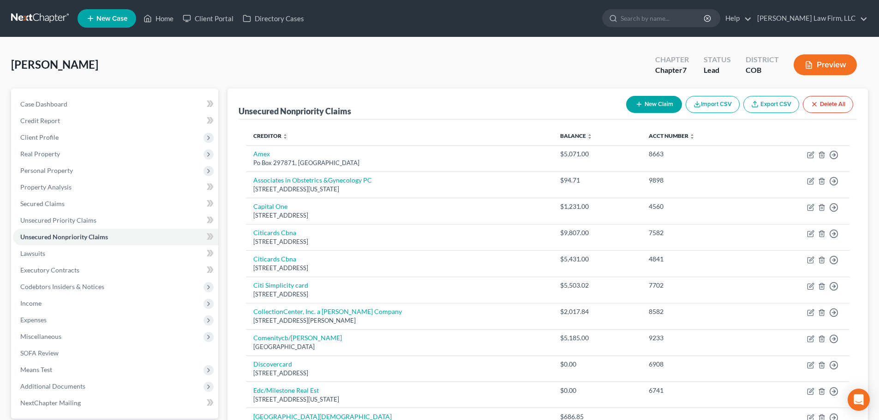
click at [62, 23] on link at bounding box center [40, 18] width 59 height 17
